Goal: Task Accomplishment & Management: Complete application form

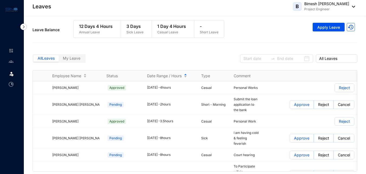
click at [73, 58] on span "My Leave" at bounding box center [72, 58] width 18 height 5
click at [59, 60] on input "My Leave" at bounding box center [59, 60] width 0 height 0
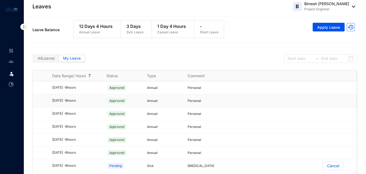
drag, startPoint x: 47, startPoint y: 74, endPoint x: 120, endPoint y: 95, distance: 76.3
click at [120, 95] on div "Date Range/ Hours Status Type Comment [DATE] - 8 hours Approved Annual Personal…" at bounding box center [195, 123] width 324 height 106
click at [250, 42] on div "Leave Balance 12 Days 4 Hours Annual Leave 3 Days Sick Leave 1 Day 4 Hours Casu…" at bounding box center [194, 31] width 325 height 29
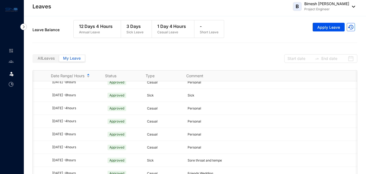
scroll to position [0, 0]
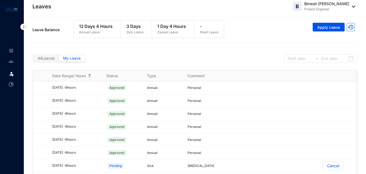
drag, startPoint x: 262, startPoint y: 47, endPoint x: 256, endPoint y: 55, distance: 9.5
click at [256, 55] on div "All Leaves My Leave" at bounding box center [194, 57] width 325 height 25
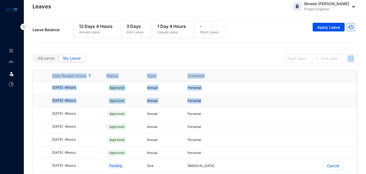
drag, startPoint x: 255, startPoint y: 48, endPoint x: 241, endPoint y: 103, distance: 55.9
click at [241, 103] on div "Leave Request Leave Annual Leave Balance 12 Days 4 Hours Sick Leave Balance 3 D…" at bounding box center [195, 99] width 342 height 167
click at [206, 173] on html "Leaves Leave Leaves B Bimesh [PERSON_NAME] Project Engineer Leave Request Leave…" at bounding box center [183, 87] width 366 height 174
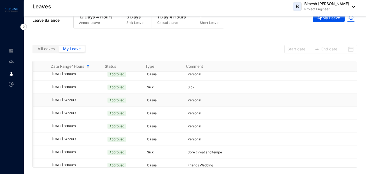
scroll to position [130, 4]
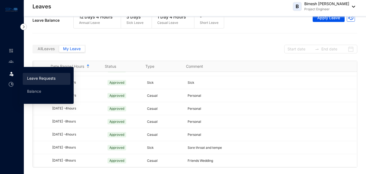
click at [37, 79] on link "Leave Requests" at bounding box center [41, 78] width 28 height 5
click at [39, 79] on link "Leave Requests" at bounding box center [41, 78] width 28 height 5
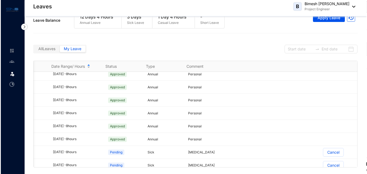
scroll to position [0, 4]
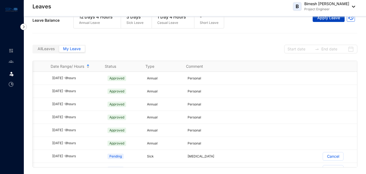
click at [325, 20] on span "Apply Leave" at bounding box center [328, 17] width 23 height 5
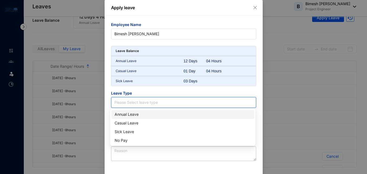
click at [132, 105] on input "search" at bounding box center [183, 102] width 139 height 10
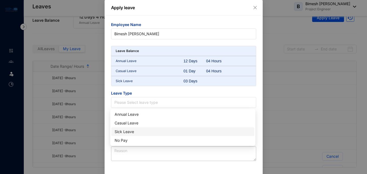
click at [124, 131] on div "Sick Leave" at bounding box center [183, 132] width 137 height 6
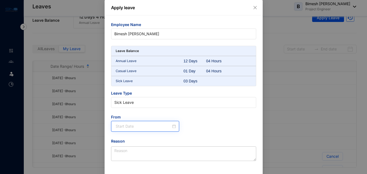
click at [174, 126] on div at bounding box center [146, 126] width 61 height 6
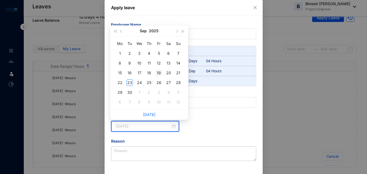
type input "[DATE]"
click at [158, 73] on div "19" at bounding box center [159, 73] width 6 height 6
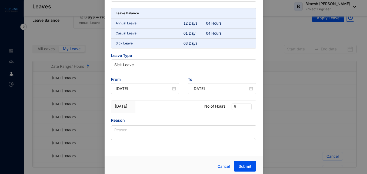
scroll to position [40, 0]
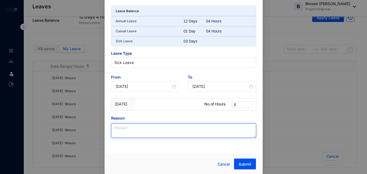
click at [162, 131] on textarea "Reason" at bounding box center [183, 130] width 145 height 15
type textarea "High fever"
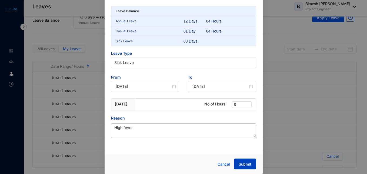
click at [247, 165] on span "Submit" at bounding box center [245, 163] width 13 height 5
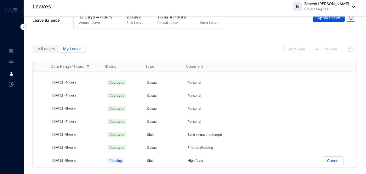
scroll to position [0, 0]
